Goal: Navigation & Orientation: Find specific page/section

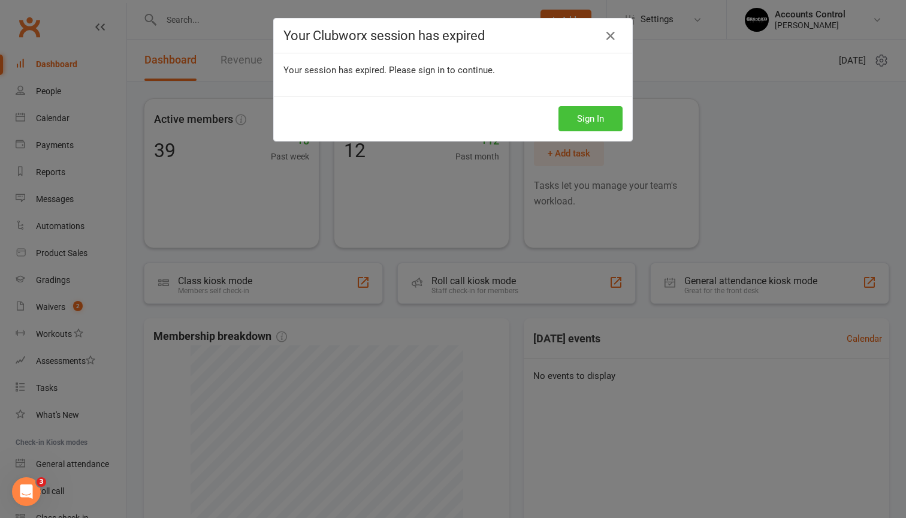
click at [576, 108] on button "Sign In" at bounding box center [590, 118] width 64 height 25
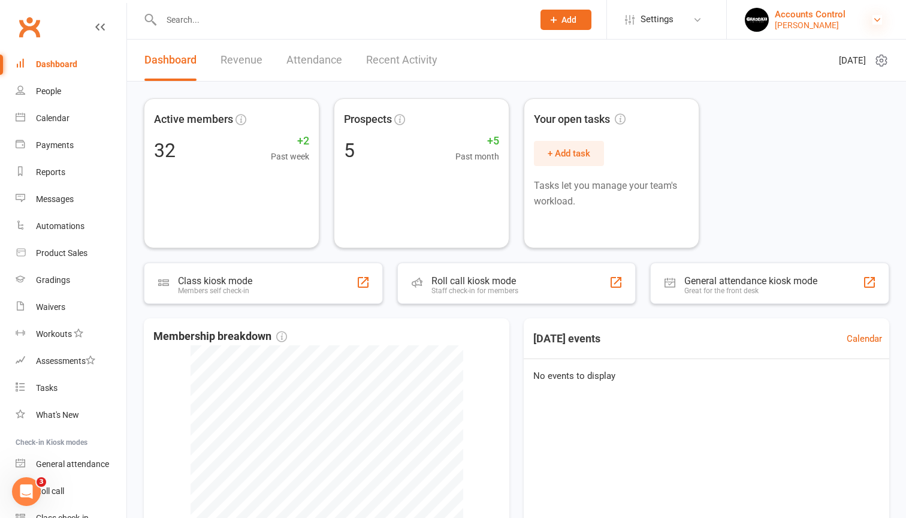
click at [872, 15] on icon at bounding box center [877, 20] width 10 height 10
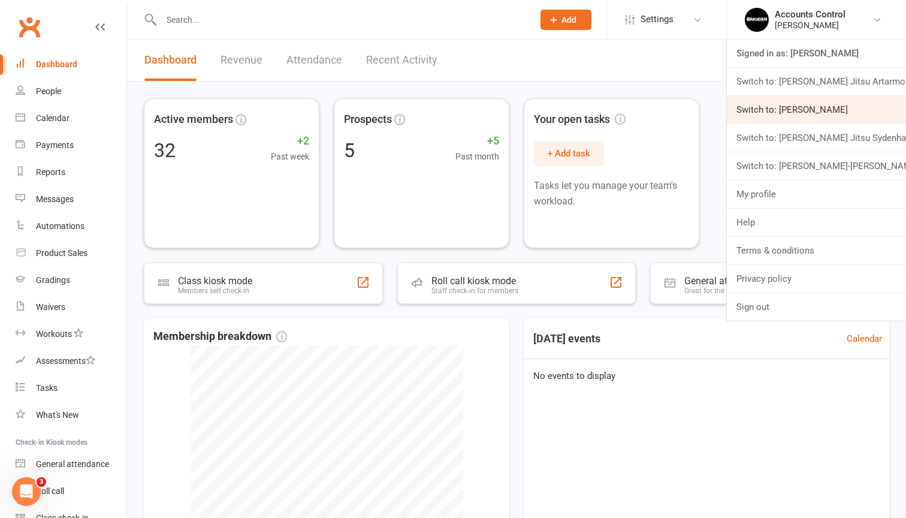
click at [841, 111] on link "Switch to: [PERSON_NAME]" at bounding box center [816, 110] width 179 height 28
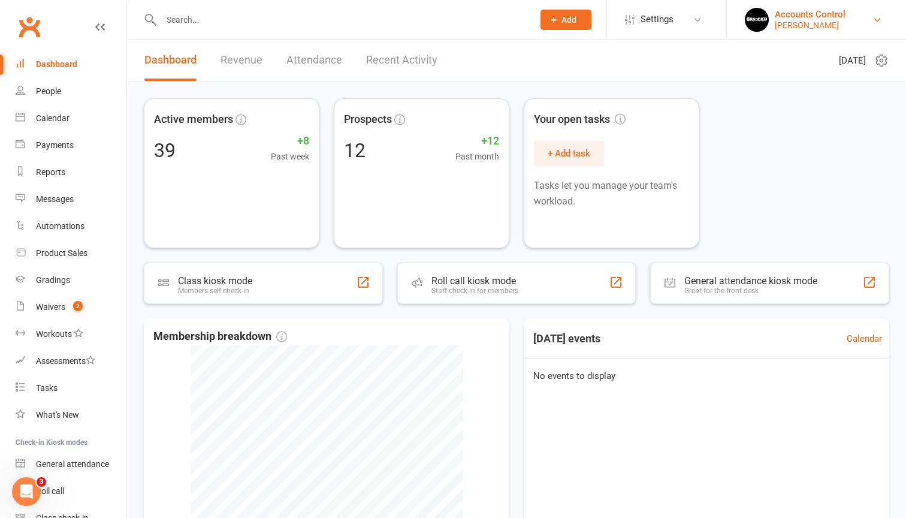
click at [882, 19] on link "Accounts Control Braddah Jiu Jitsu Maroubra" at bounding box center [816, 20] width 143 height 24
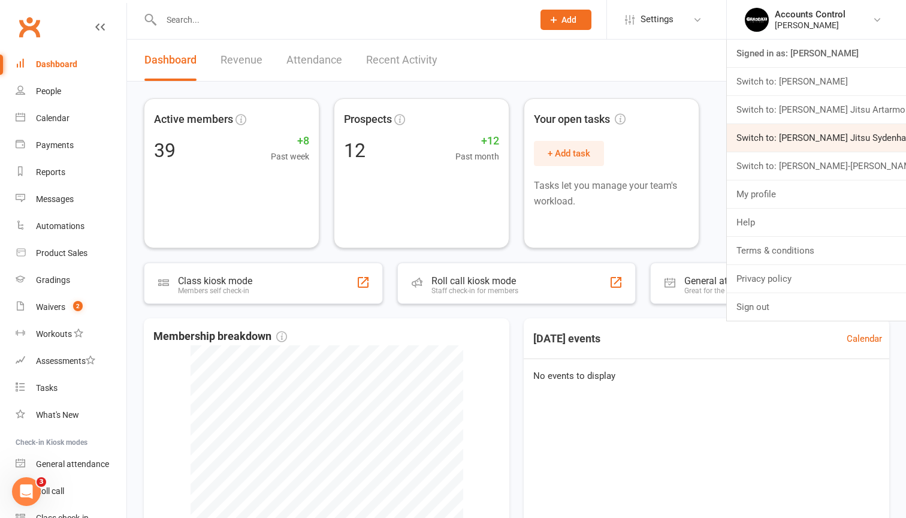
click at [807, 143] on link "Switch to: [PERSON_NAME] Jitsu Sydenham" at bounding box center [816, 138] width 179 height 28
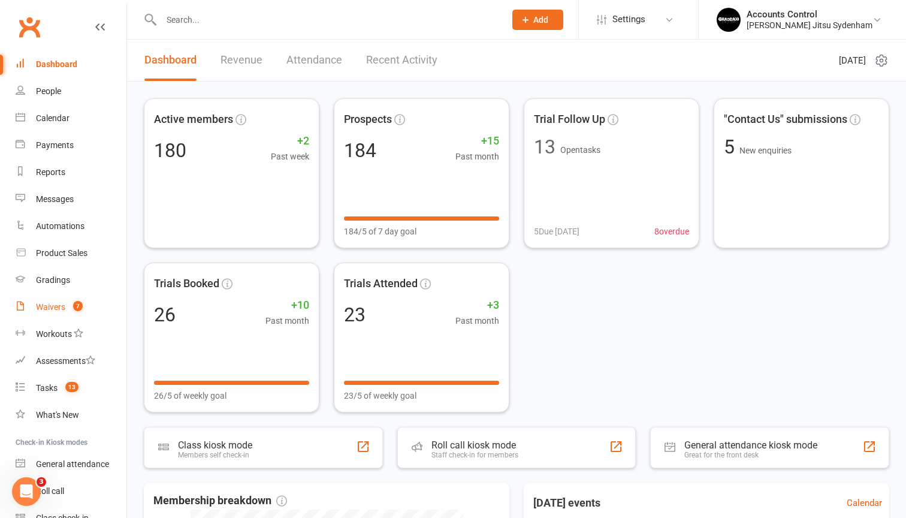
click at [65, 301] on link "Waivers 7" at bounding box center [71, 307] width 111 height 27
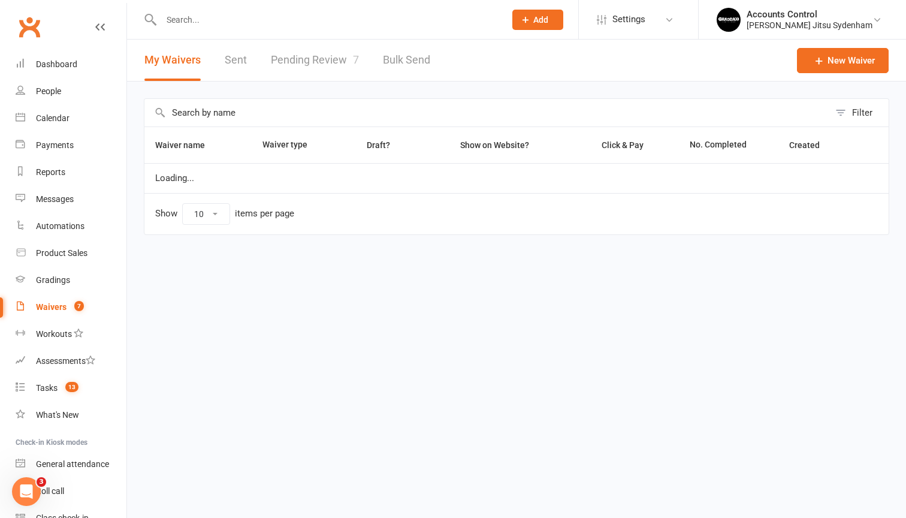
select select "25"
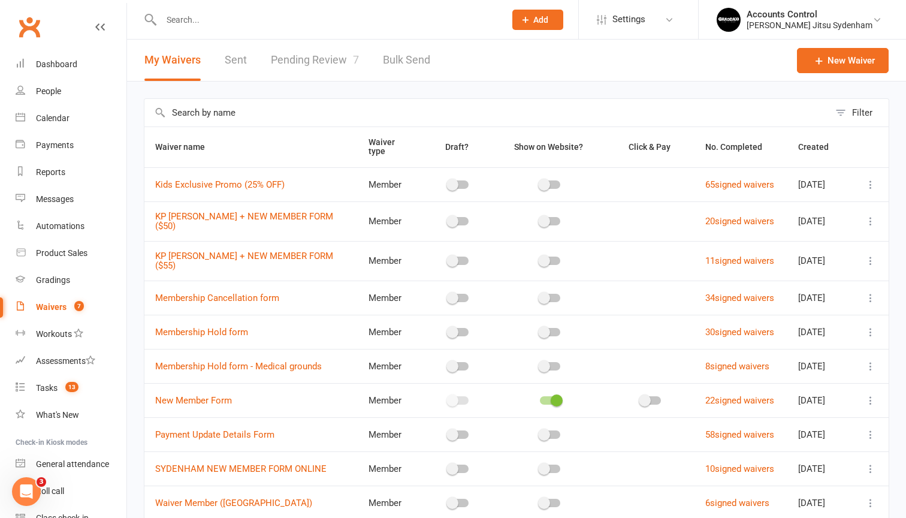
click at [297, 64] on link "Pending Review 7" at bounding box center [315, 60] width 88 height 41
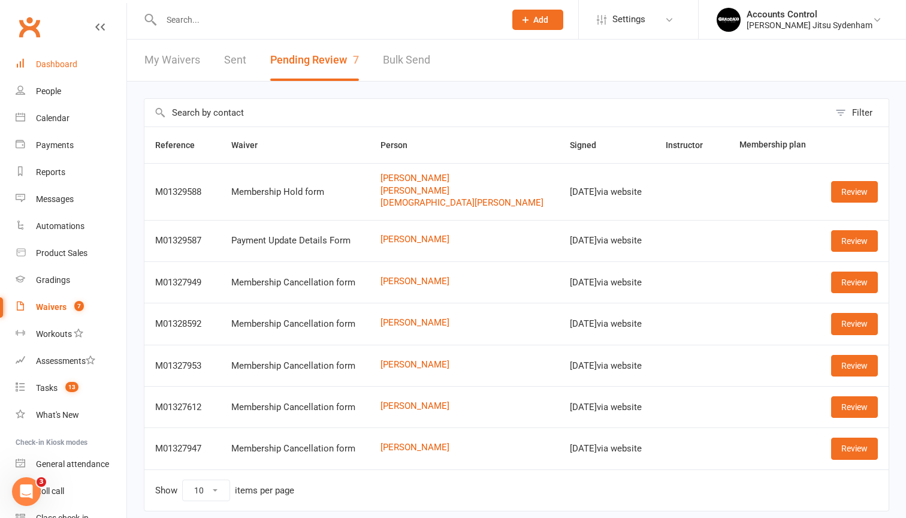
click at [55, 73] on link "Dashboard" at bounding box center [71, 64] width 111 height 27
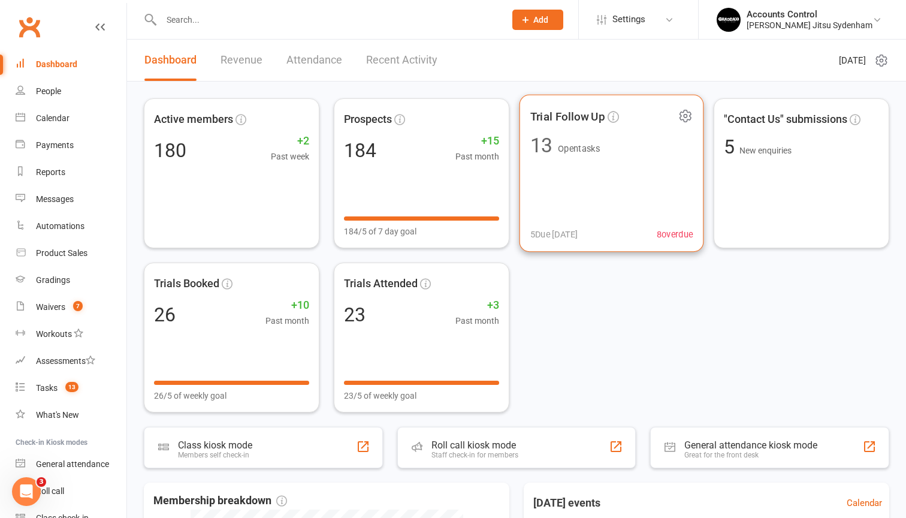
click at [616, 241] on div "Trial Follow Up 13 Open tasks 5 Due today 8 overdue" at bounding box center [611, 174] width 185 height 158
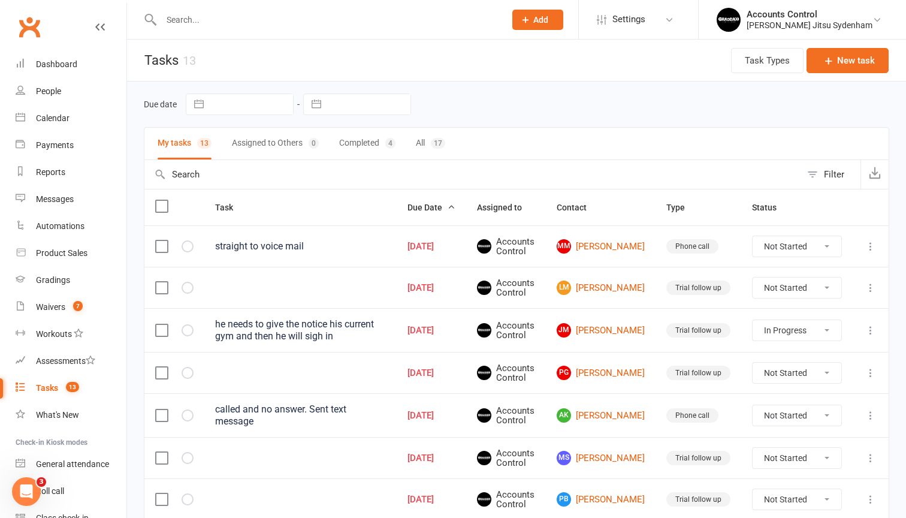
select select "started"
click at [858, 28] on div "Braddah Jiu Jitsu Sydenham" at bounding box center [809, 25] width 126 height 11
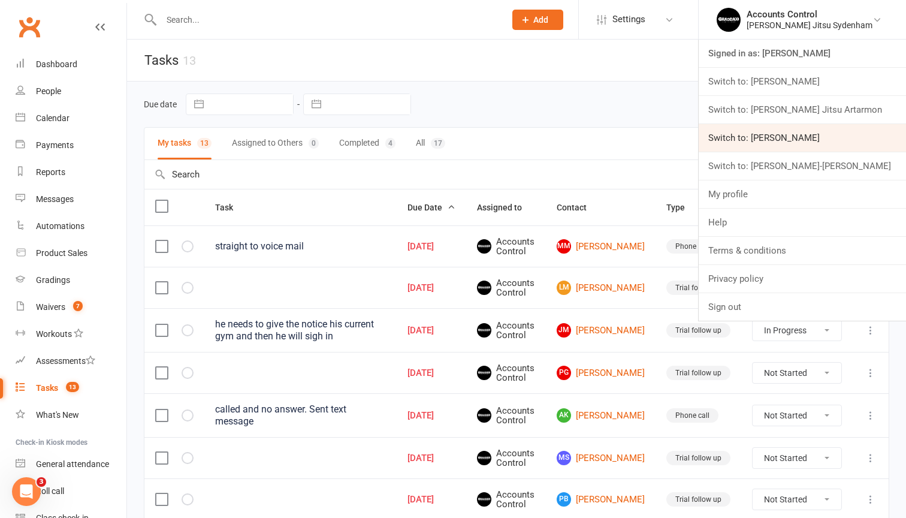
click at [830, 136] on link "Switch to: [PERSON_NAME]" at bounding box center [801, 138] width 207 height 28
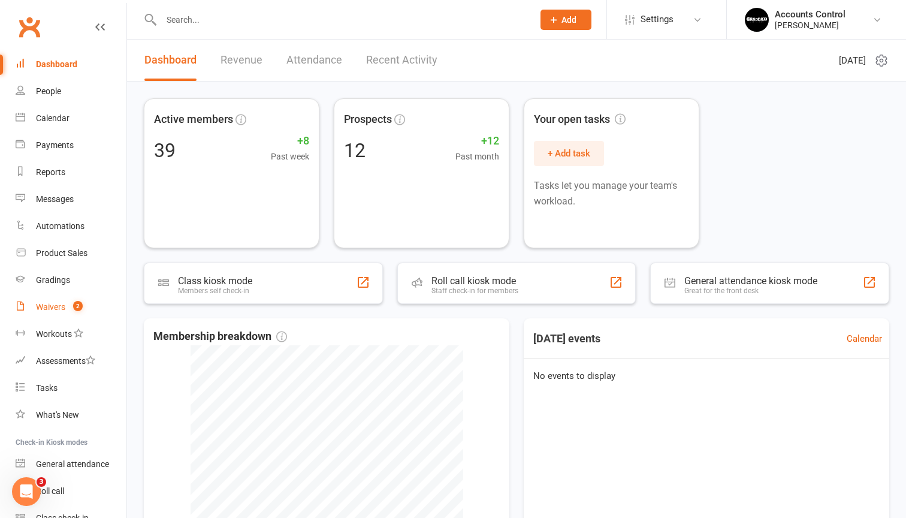
click at [79, 312] on link "Waivers 2" at bounding box center [71, 307] width 111 height 27
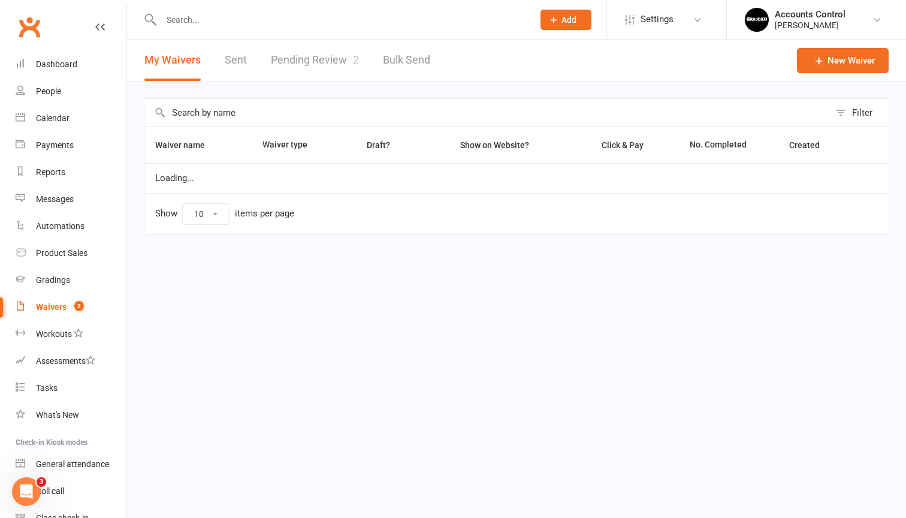
click at [346, 54] on link "Pending Review 2" at bounding box center [315, 60] width 88 height 41
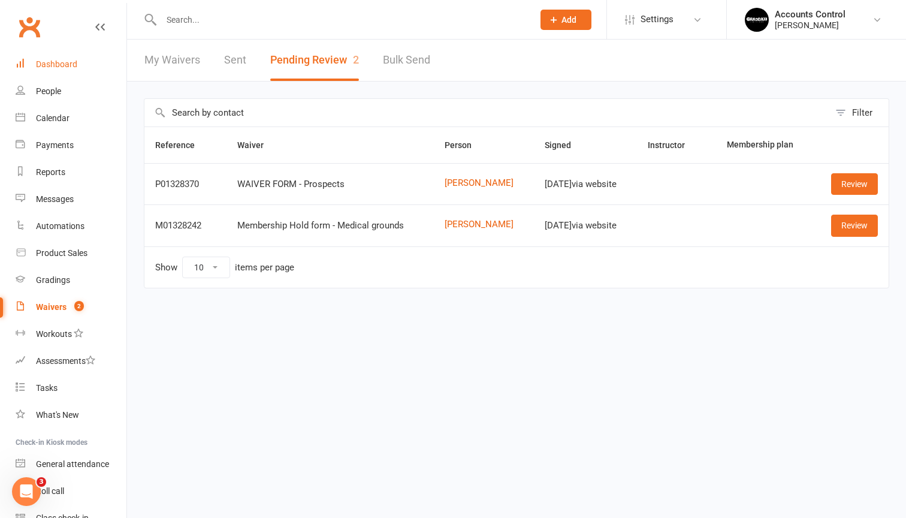
click at [76, 68] on div "Dashboard" at bounding box center [56, 64] width 41 height 10
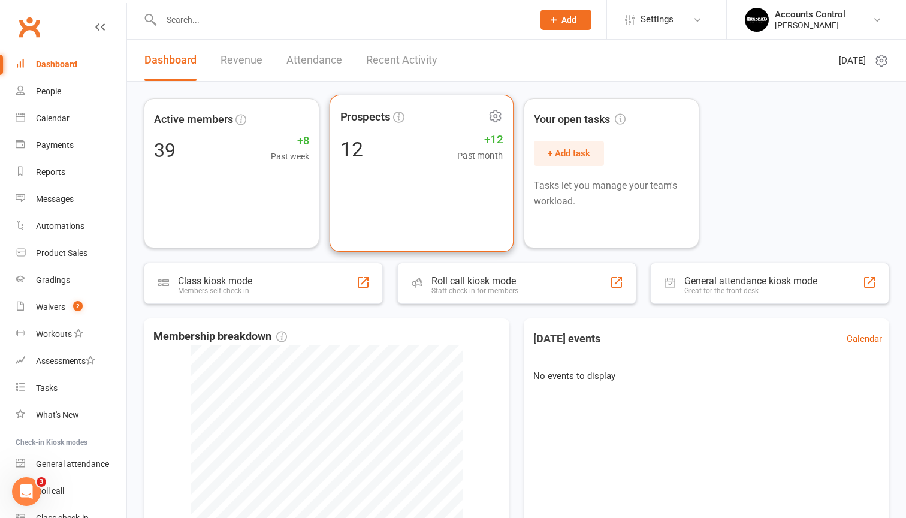
click at [447, 175] on div "Prospects 12 +12 Past month" at bounding box center [421, 173] width 184 height 157
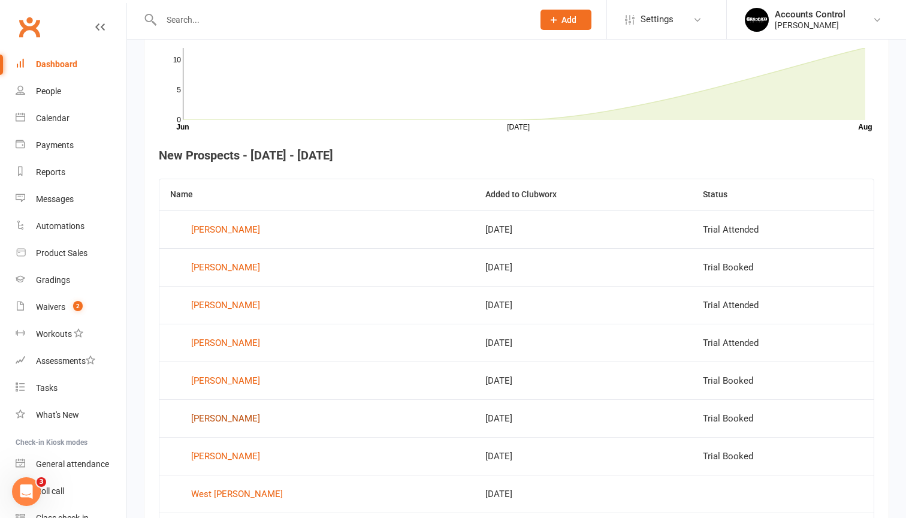
scroll to position [369, 0]
click at [217, 376] on div "Imaad Karim" at bounding box center [225, 380] width 69 height 18
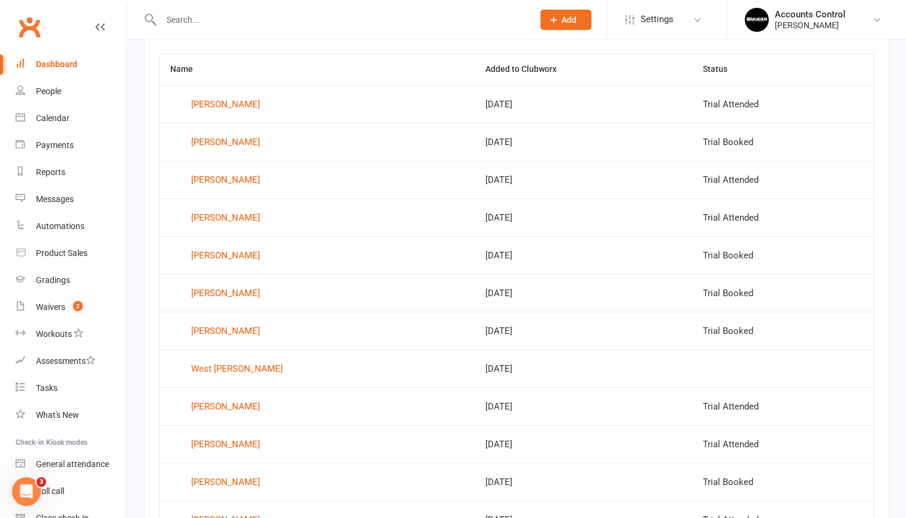
scroll to position [484, 0]
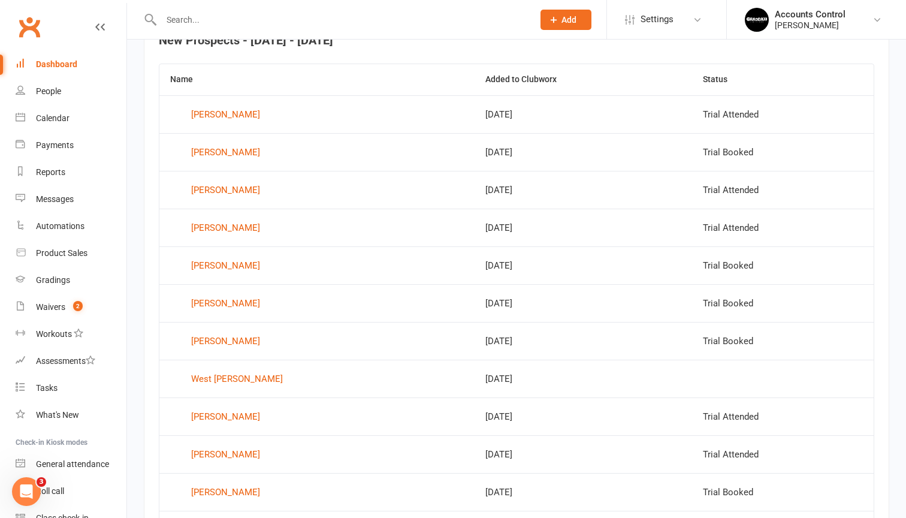
click at [63, 63] on div "Dashboard" at bounding box center [56, 64] width 41 height 10
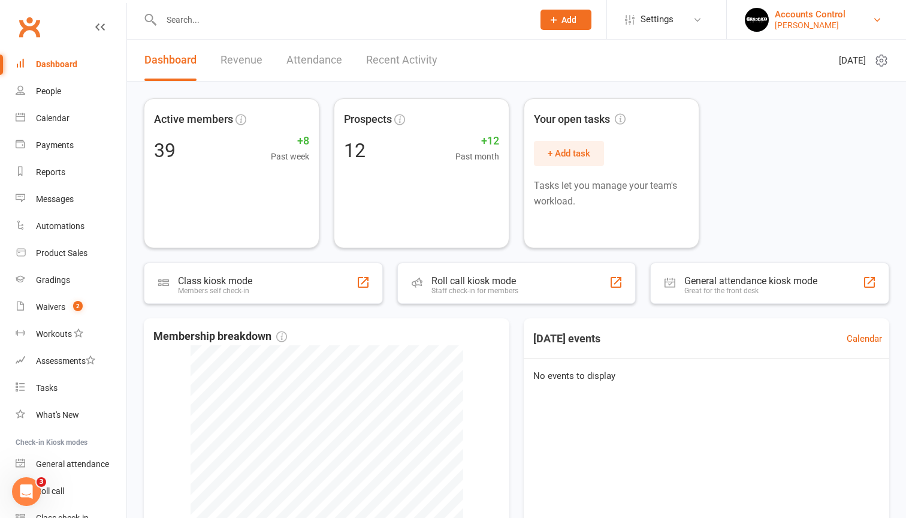
click at [874, 29] on link "Accounts Control Braddah Jiu Jitsu Maroubra" at bounding box center [816, 20] width 143 height 24
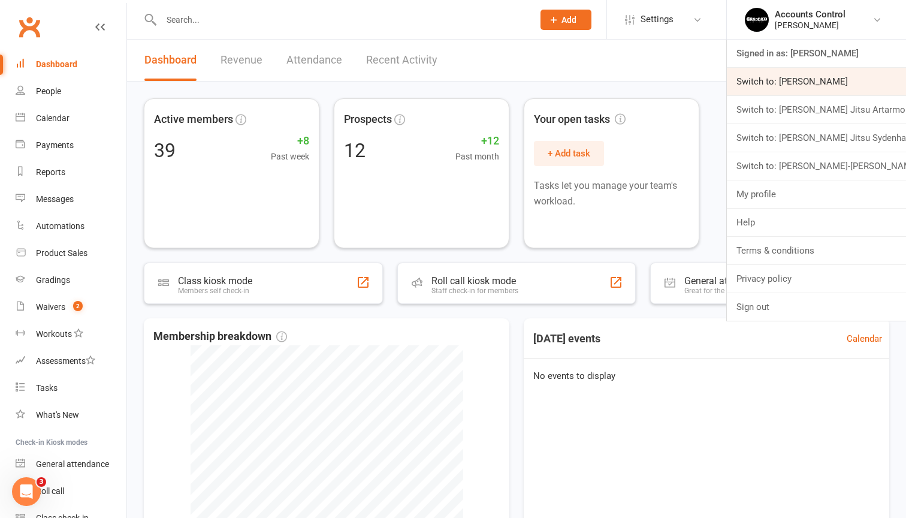
click at [811, 80] on link "Switch to: [PERSON_NAME]" at bounding box center [816, 82] width 179 height 28
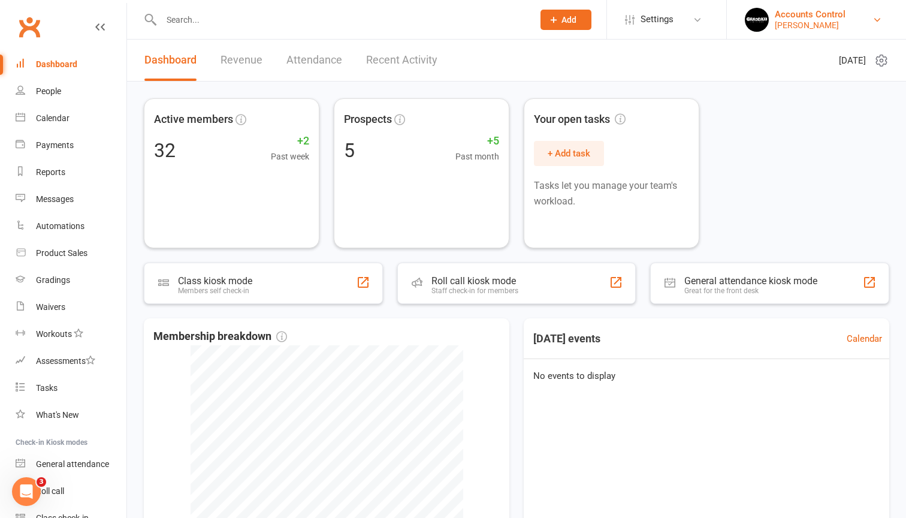
click at [825, 14] on div "Accounts Control" at bounding box center [810, 14] width 71 height 11
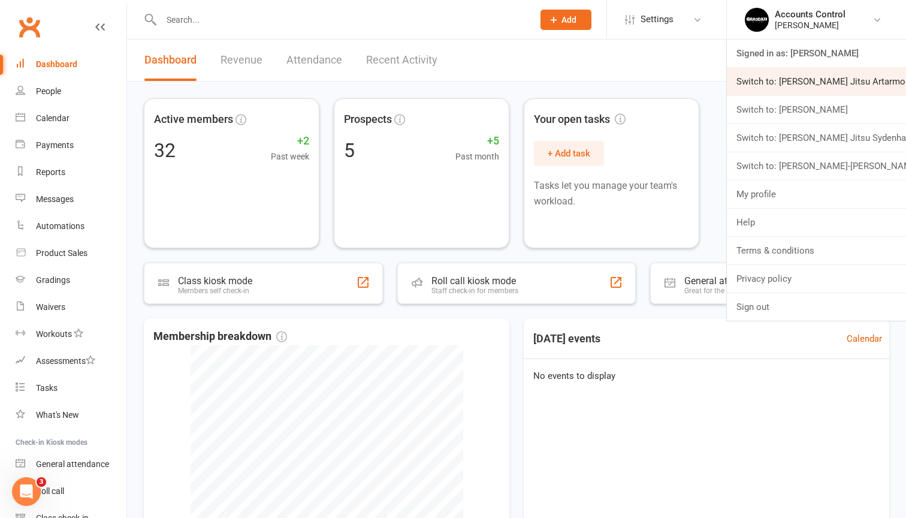
click at [839, 82] on link "Switch to: [PERSON_NAME] Jitsu Artarmon" at bounding box center [816, 82] width 179 height 28
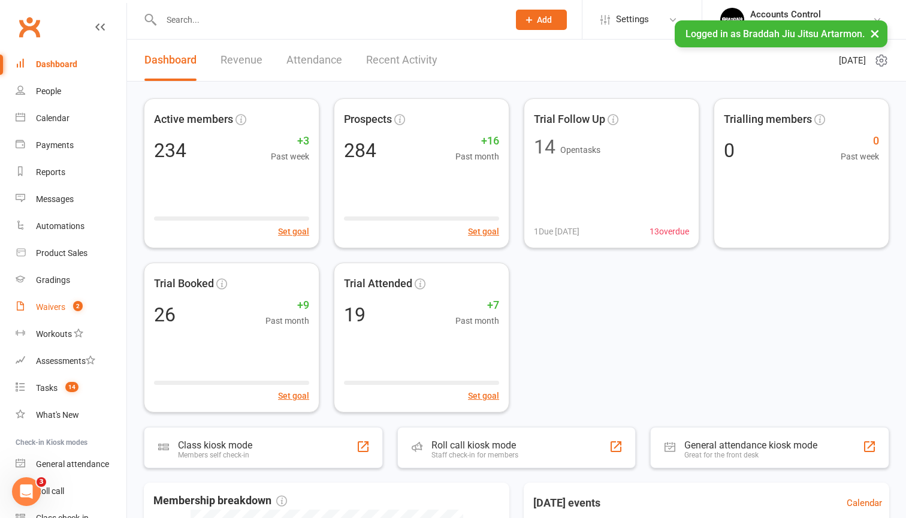
click at [71, 308] on count-badge "2" at bounding box center [75, 307] width 16 height 10
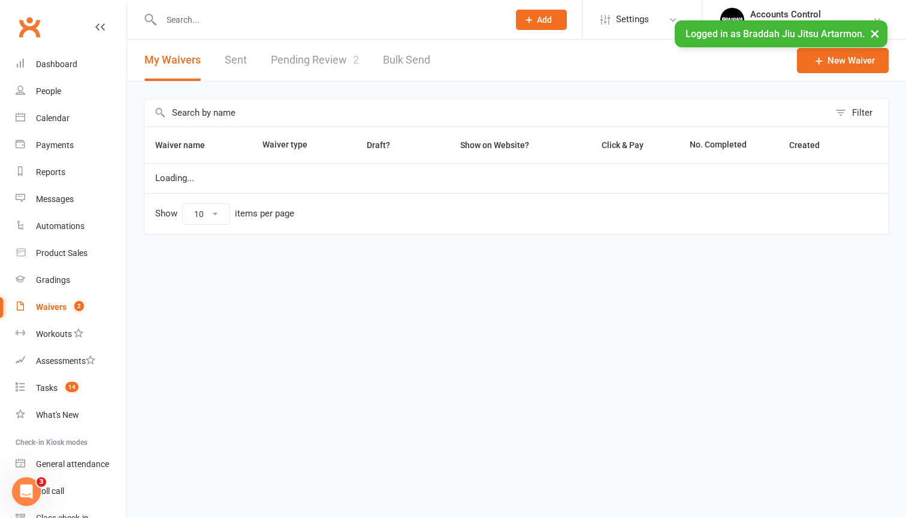
select select "50"
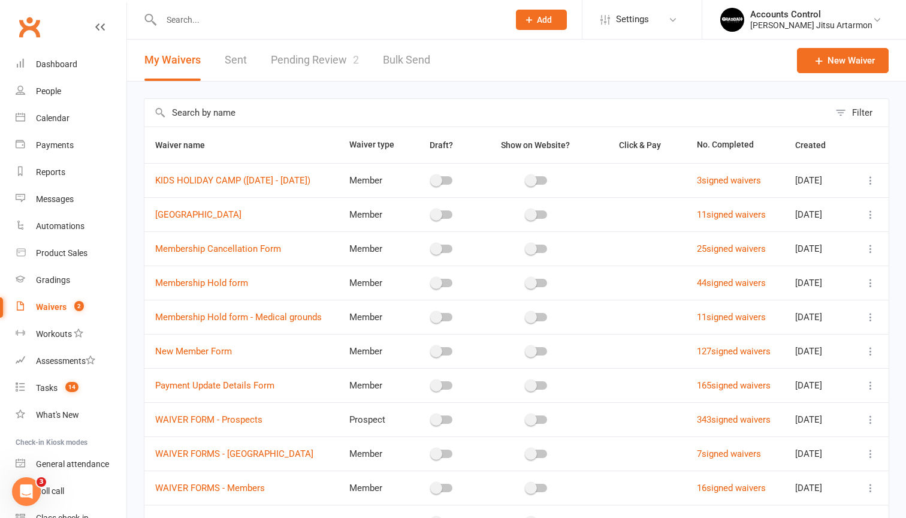
click at [336, 59] on link "Pending Review 2" at bounding box center [315, 60] width 88 height 41
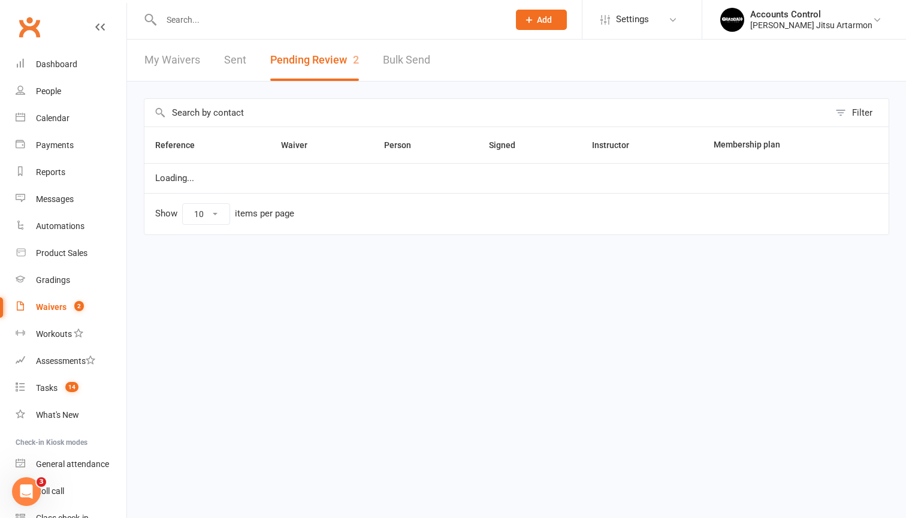
select select "50"
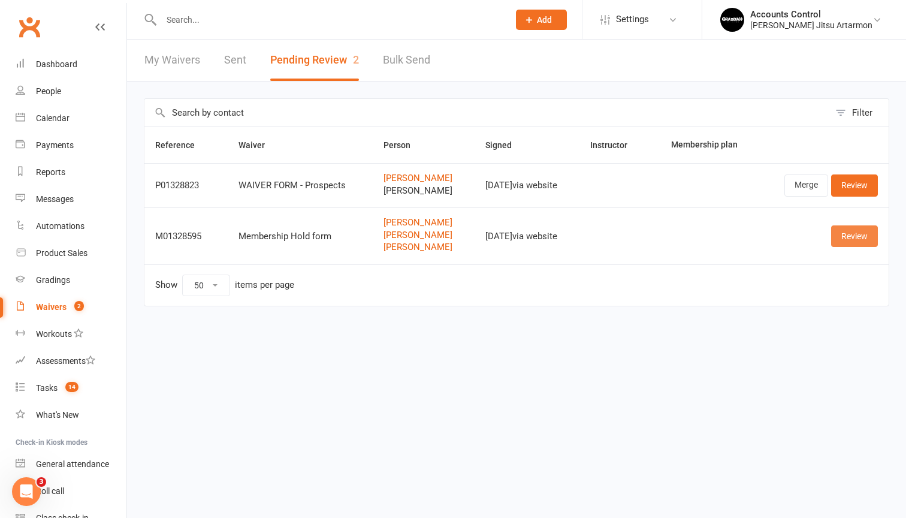
click at [865, 237] on link "Review" at bounding box center [854, 236] width 47 height 22
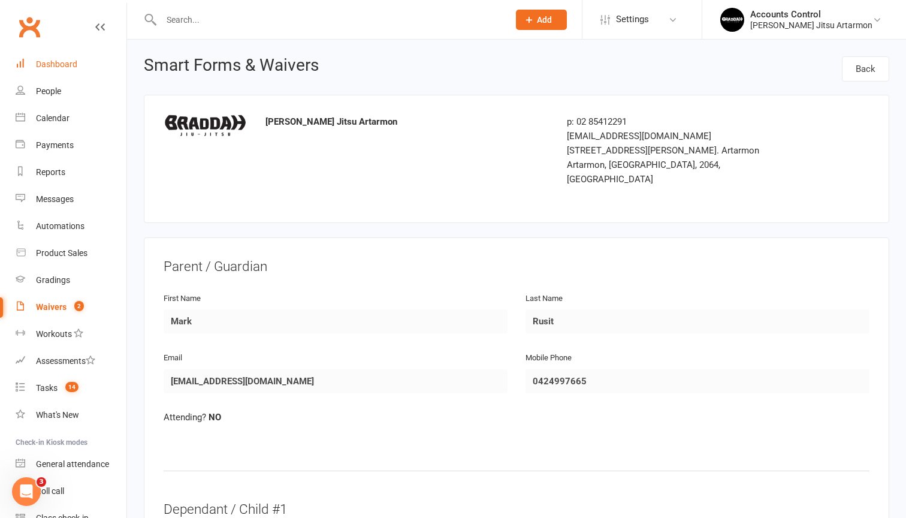
click at [68, 61] on div "Dashboard" at bounding box center [56, 64] width 41 height 10
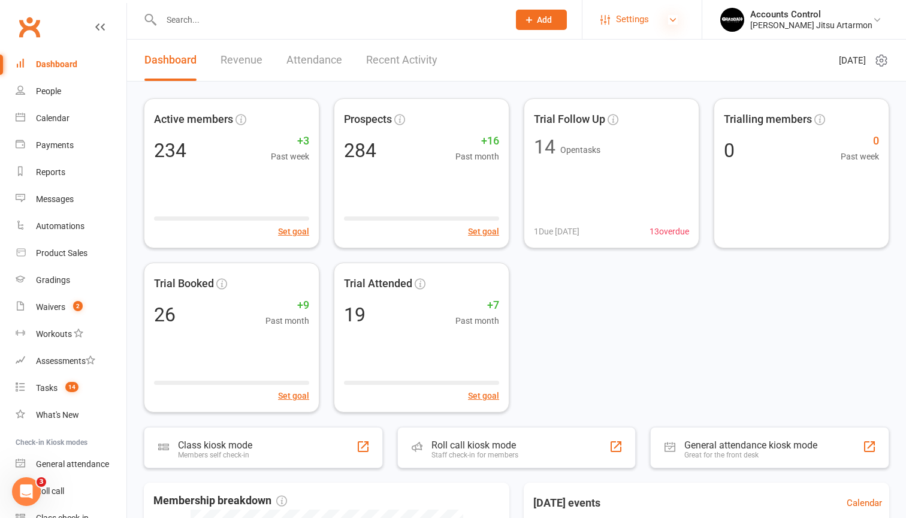
click at [678, 20] on icon at bounding box center [673, 20] width 10 height 10
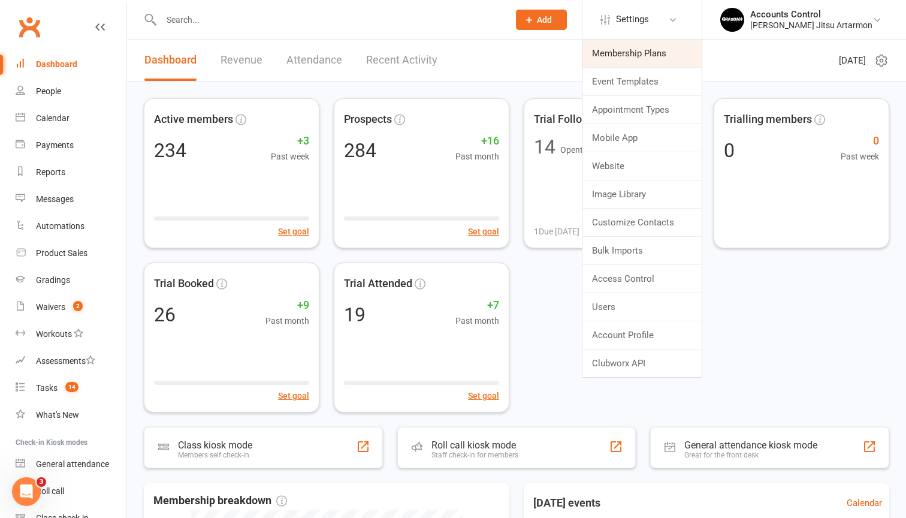
click at [665, 52] on link "Membership Plans" at bounding box center [641, 54] width 119 height 28
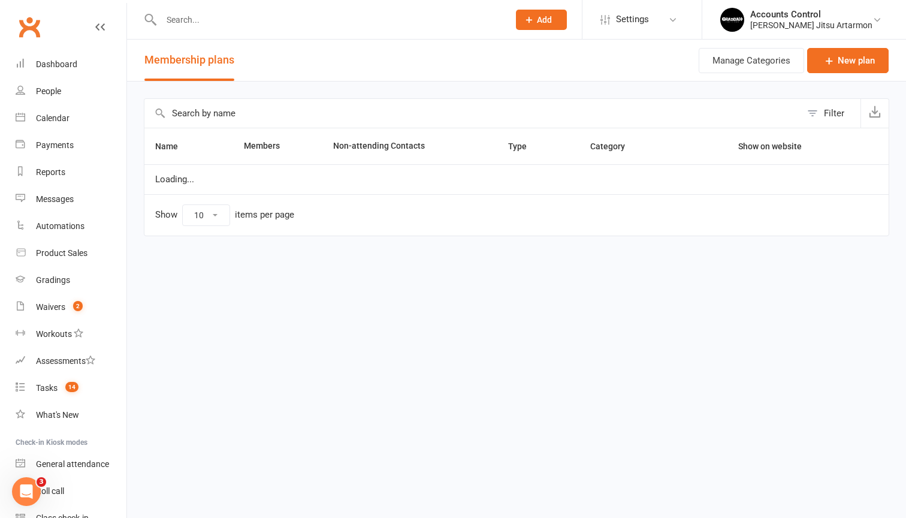
select select "100"
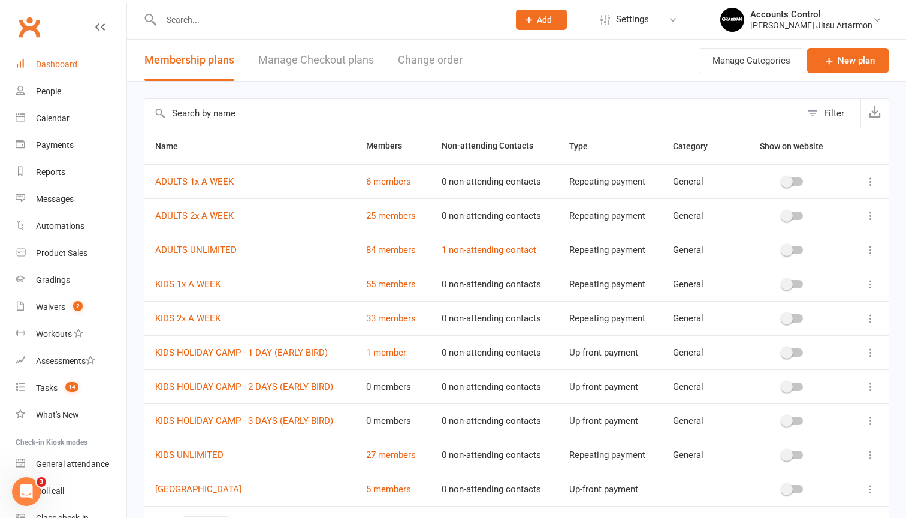
click at [65, 56] on link "Dashboard" at bounding box center [71, 64] width 111 height 27
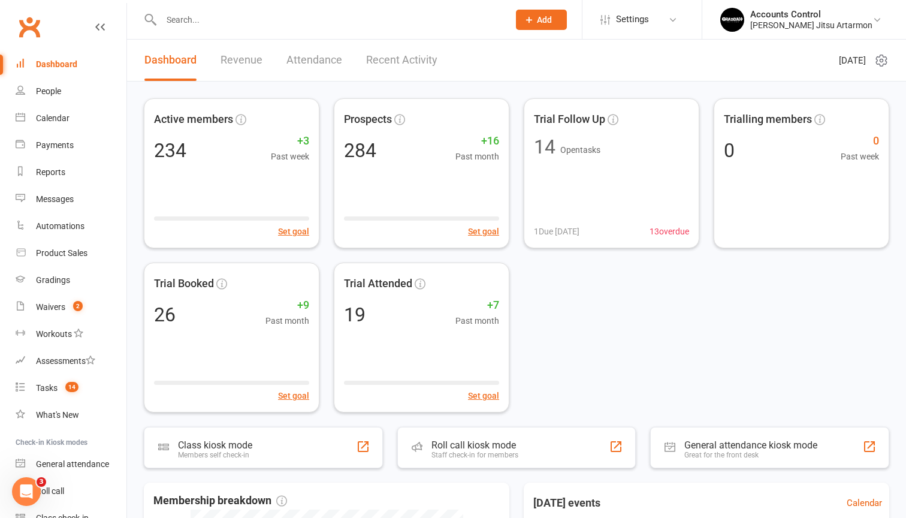
click at [243, 67] on link "Revenue" at bounding box center [241, 60] width 42 height 41
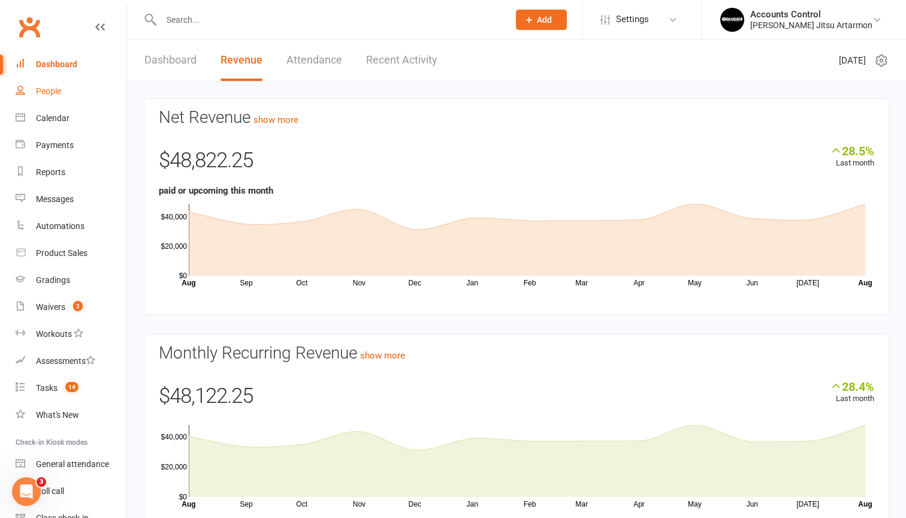
click at [37, 88] on div "People" at bounding box center [48, 91] width 25 height 10
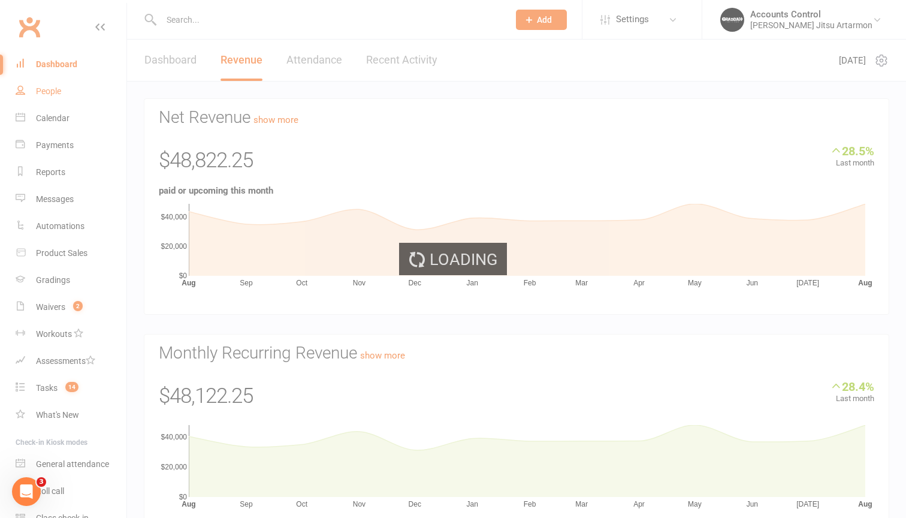
select select "100"
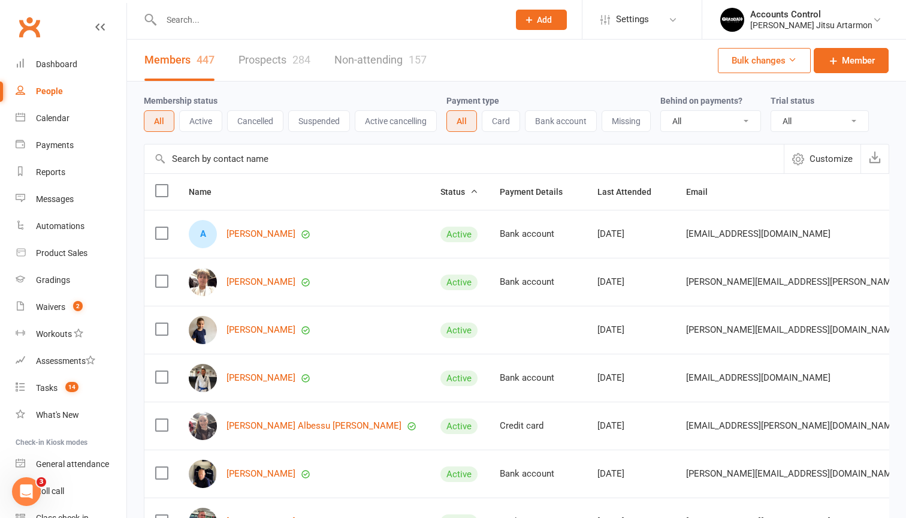
click at [207, 129] on button "Active" at bounding box center [200, 121] width 43 height 22
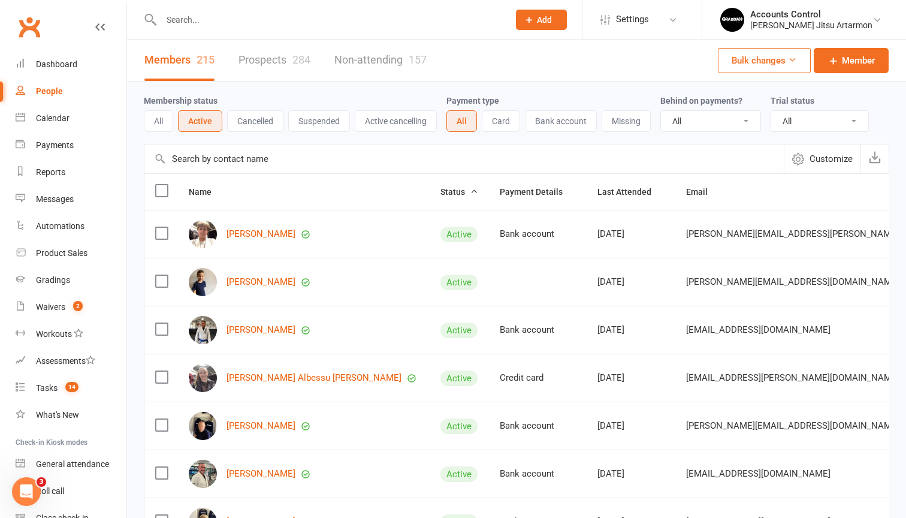
click at [328, 123] on button "Suspended" at bounding box center [319, 121] width 62 height 22
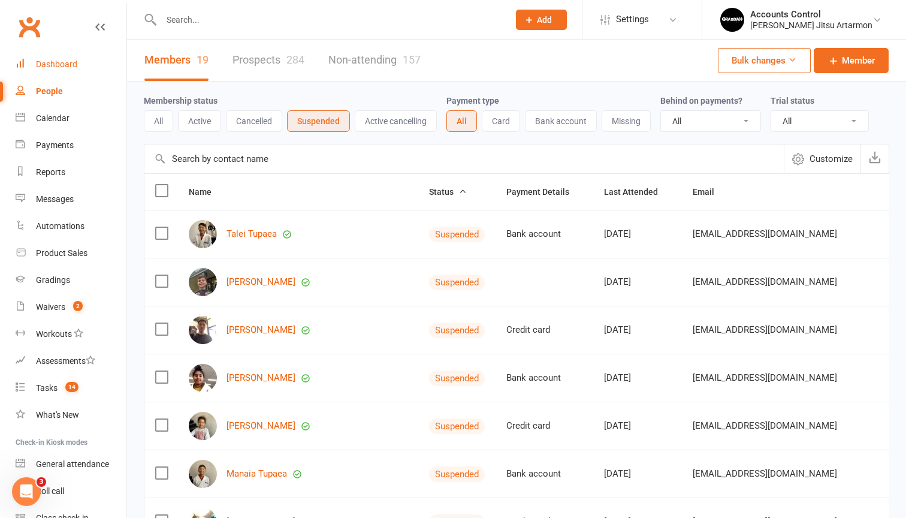
click at [63, 64] on div "Dashboard" at bounding box center [56, 64] width 41 height 10
